Goal: Task Accomplishment & Management: Complete application form

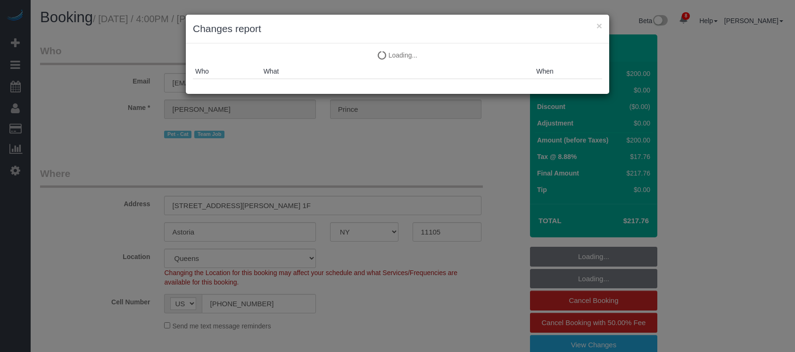
select select "NY"
select select "150"
select select "string:stripe-pm_1S2cWC4VGloSiKo74hKUaZZ6"
select select "spot1"
select select "number:89"
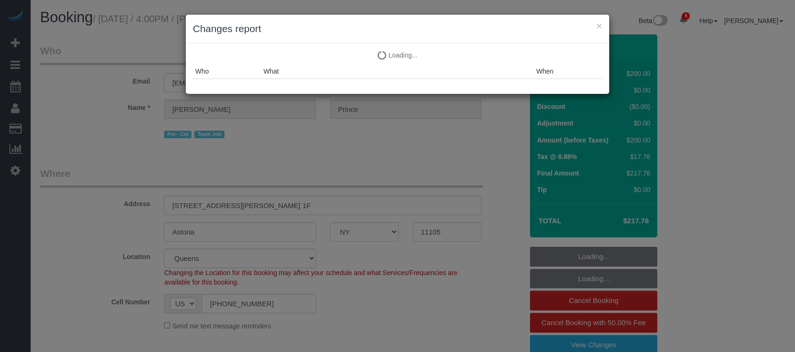
select select "number:90"
select select "number:14"
select select "number:5"
select select "object:1396"
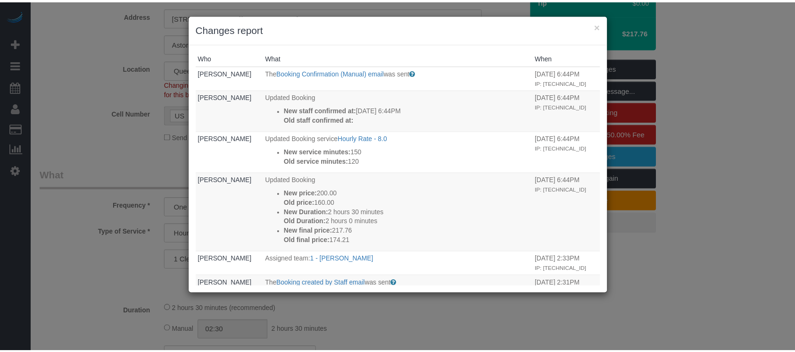
scroll to position [190, 0]
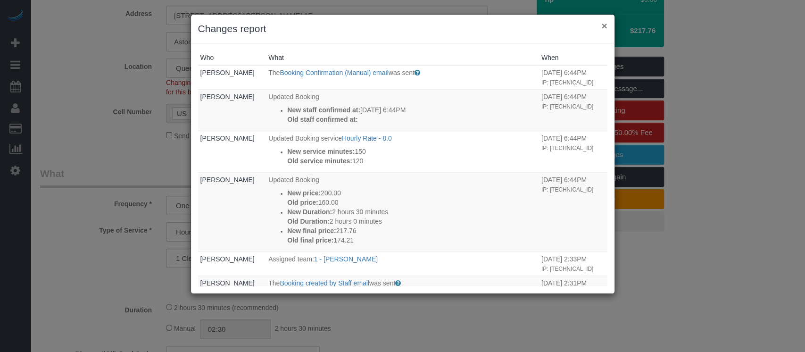
click at [605, 25] on button "×" at bounding box center [604, 26] width 6 height 10
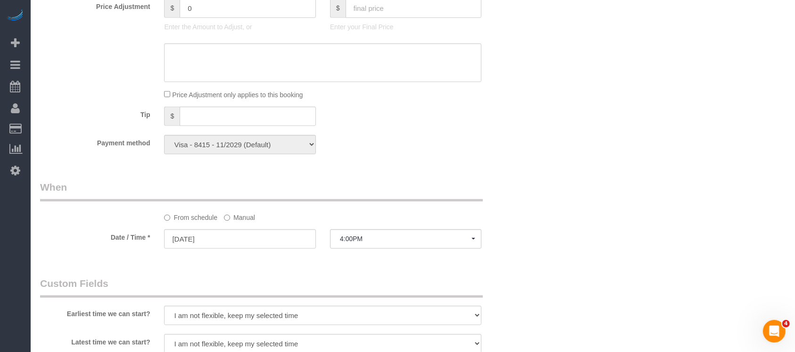
scroll to position [567, 0]
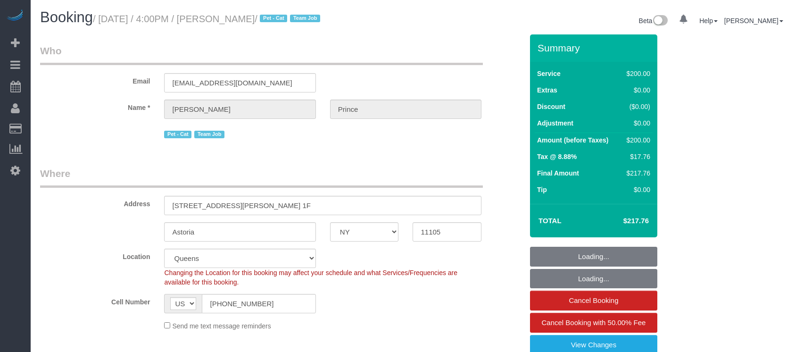
select select "NY"
select select "string:stripe-pm_1S2cWC4VGloSiKo74hKUaZZ6"
select select "spot1"
select select "number:89"
select select "number:90"
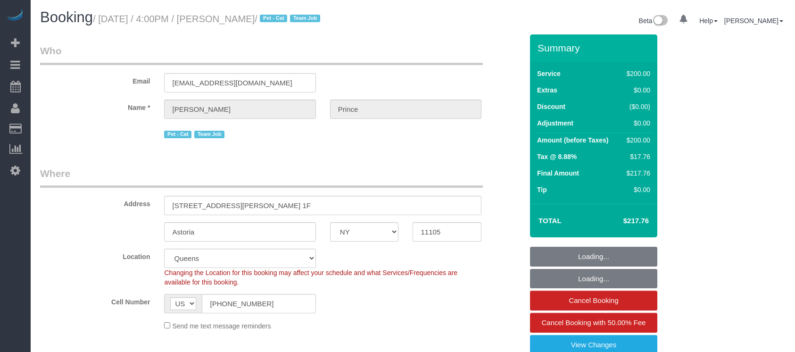
select select "number:14"
select select "number:5"
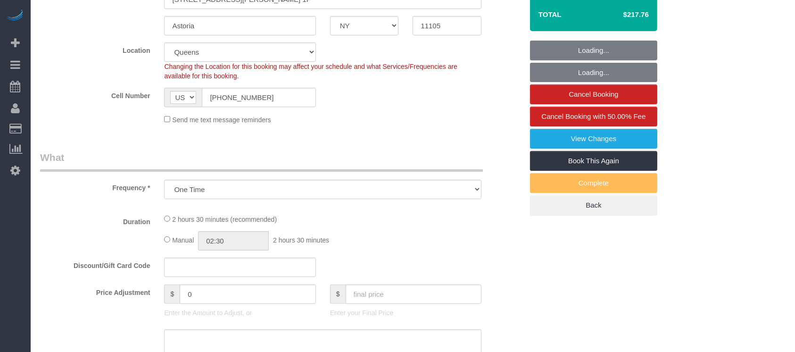
scroll to position [189, 0]
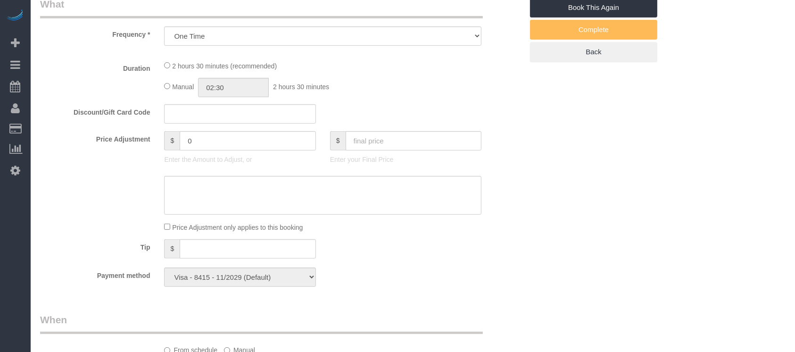
select select "object:1229"
select select "150"
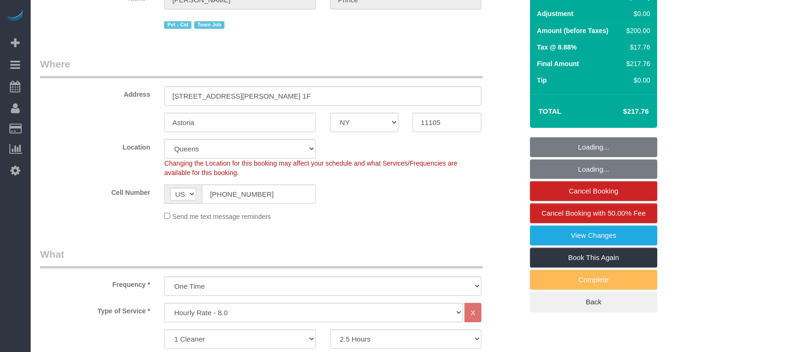
scroll to position [0, 0]
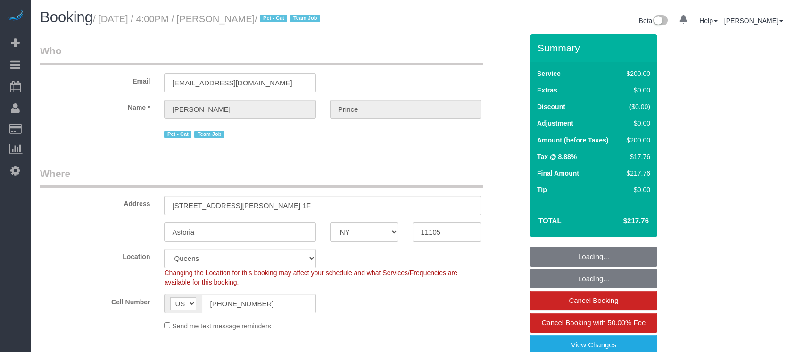
select select "NY"
select select "150"
select select "string:stripe-pm_1S2cWC4VGloSiKo74hKUaZZ6"
select select "spot36"
select select "object:1736"
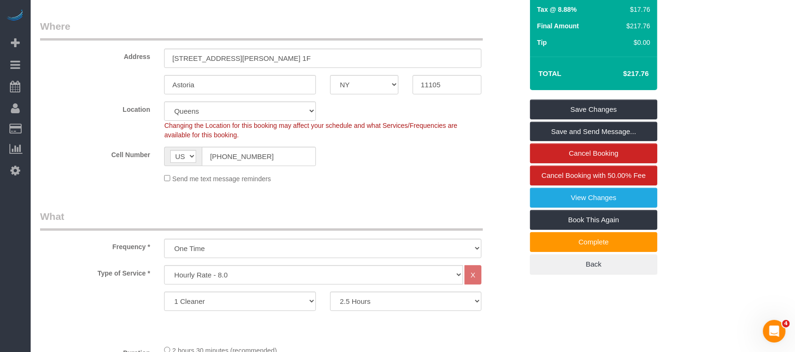
scroll to position [127, 0]
